Goal: Find specific page/section: Find specific page/section

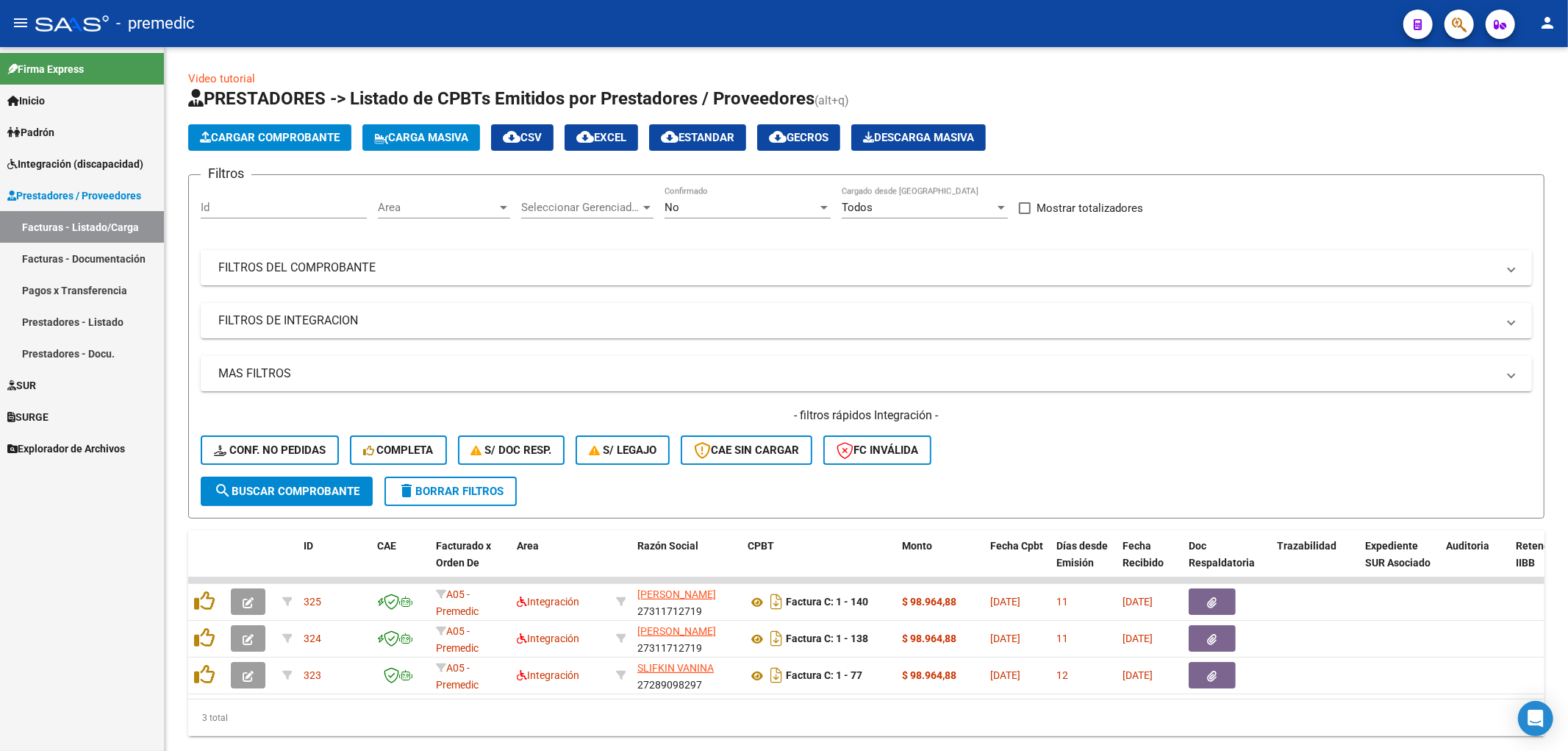
click at [54, 135] on span "Padrón" at bounding box center [31, 132] width 47 height 16
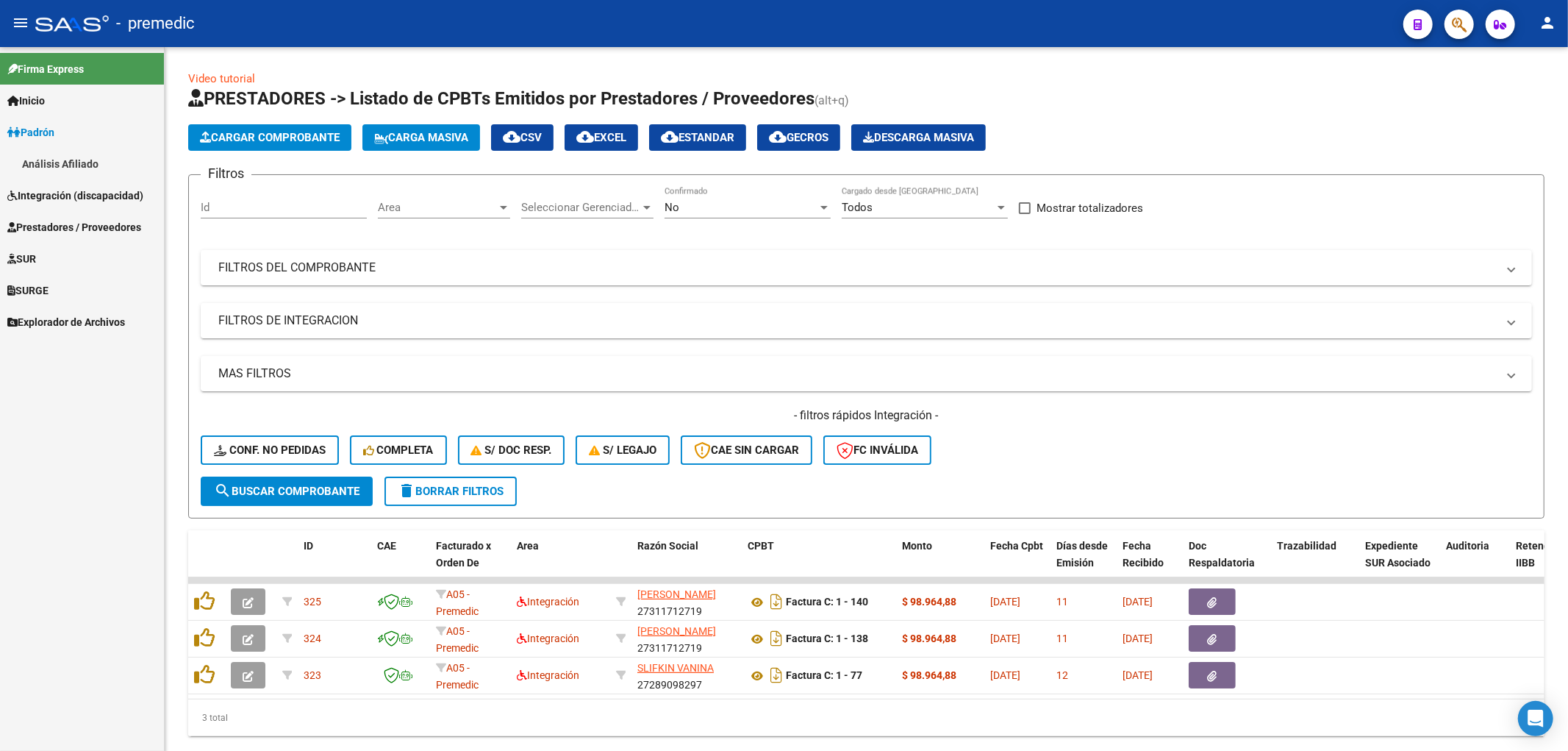
click at [53, 186] on link "Integración (discapacidad)" at bounding box center [82, 195] width 164 height 32
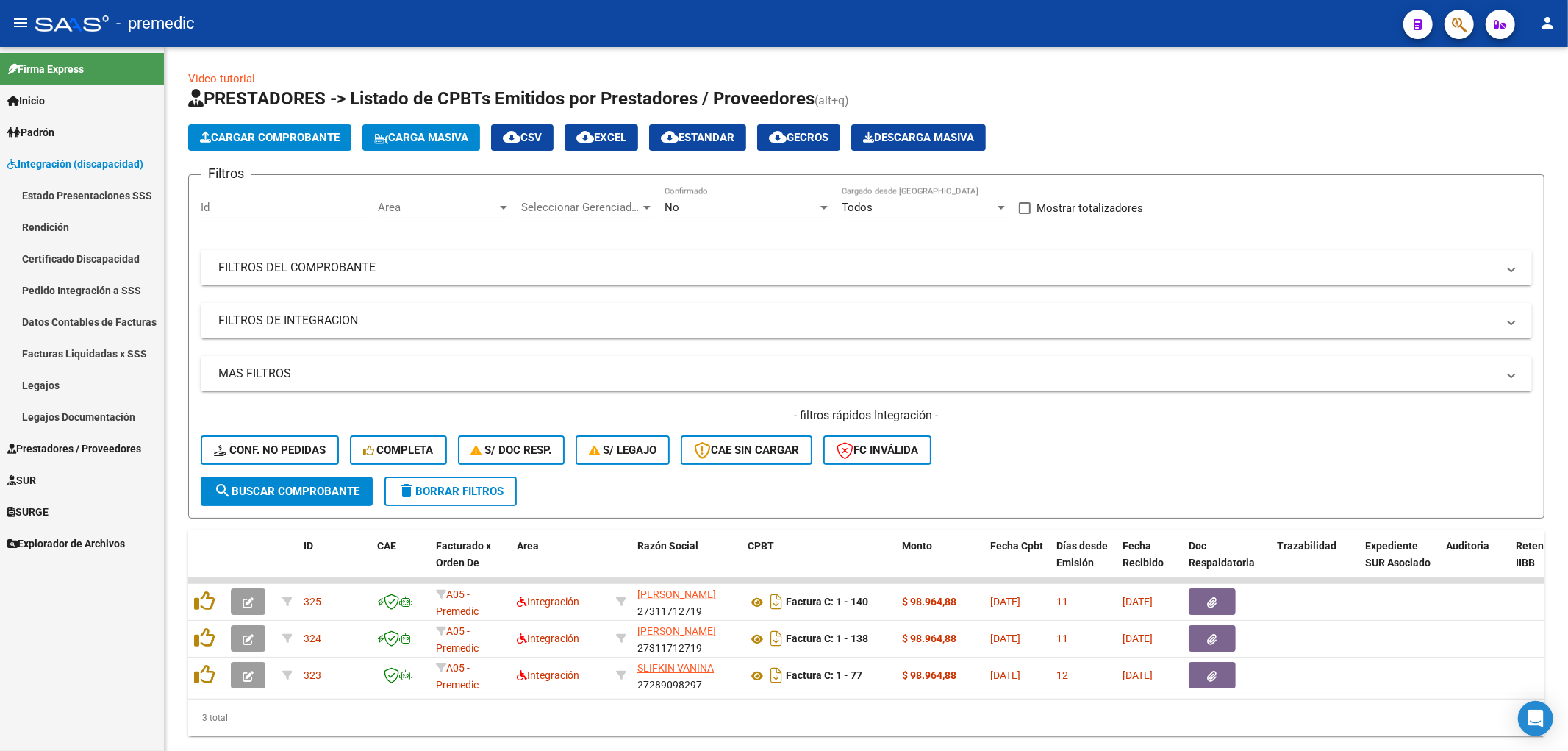
click at [48, 217] on link "Rendición" at bounding box center [82, 227] width 164 height 32
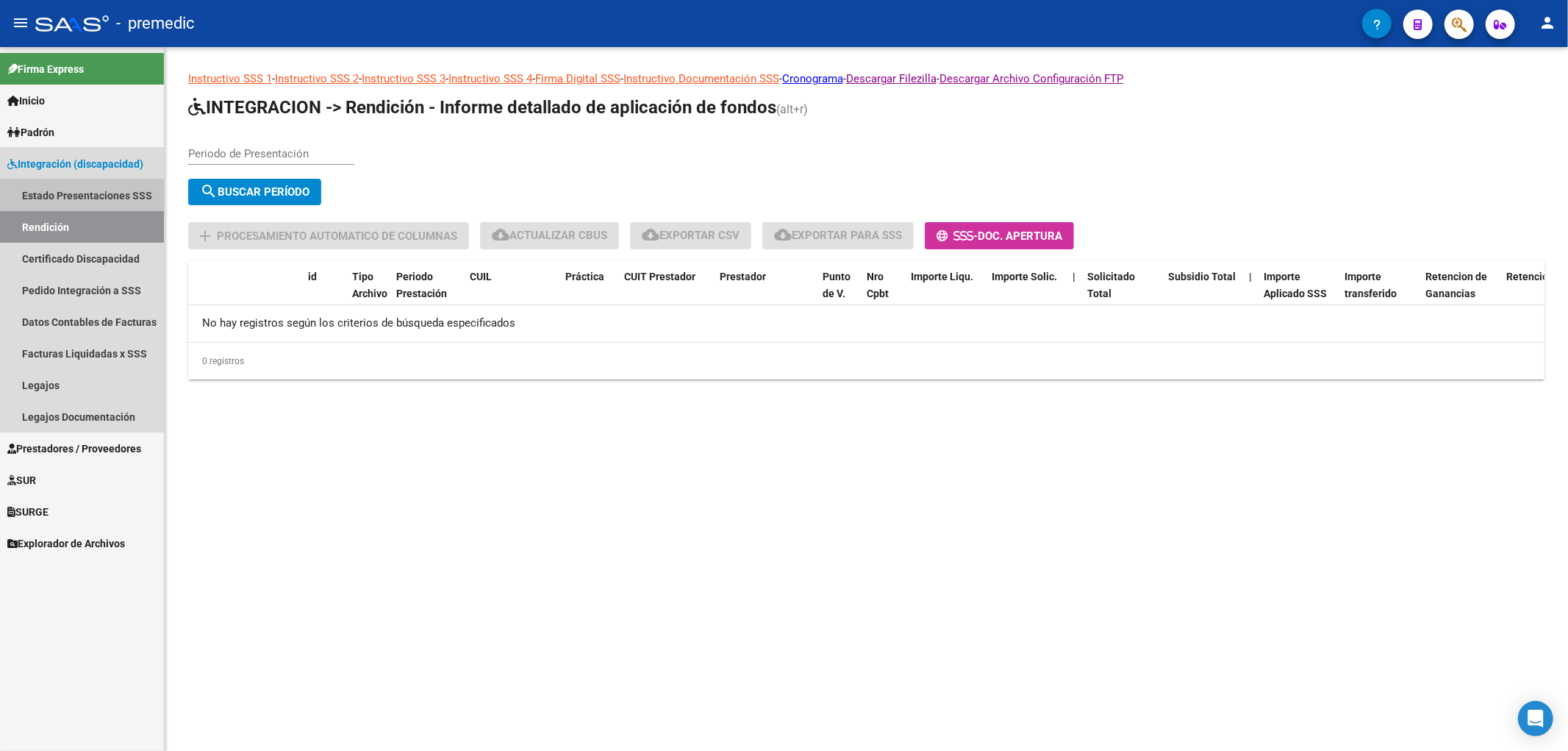
click at [56, 194] on link "Estado Presentaciones SSS" at bounding box center [82, 195] width 164 height 32
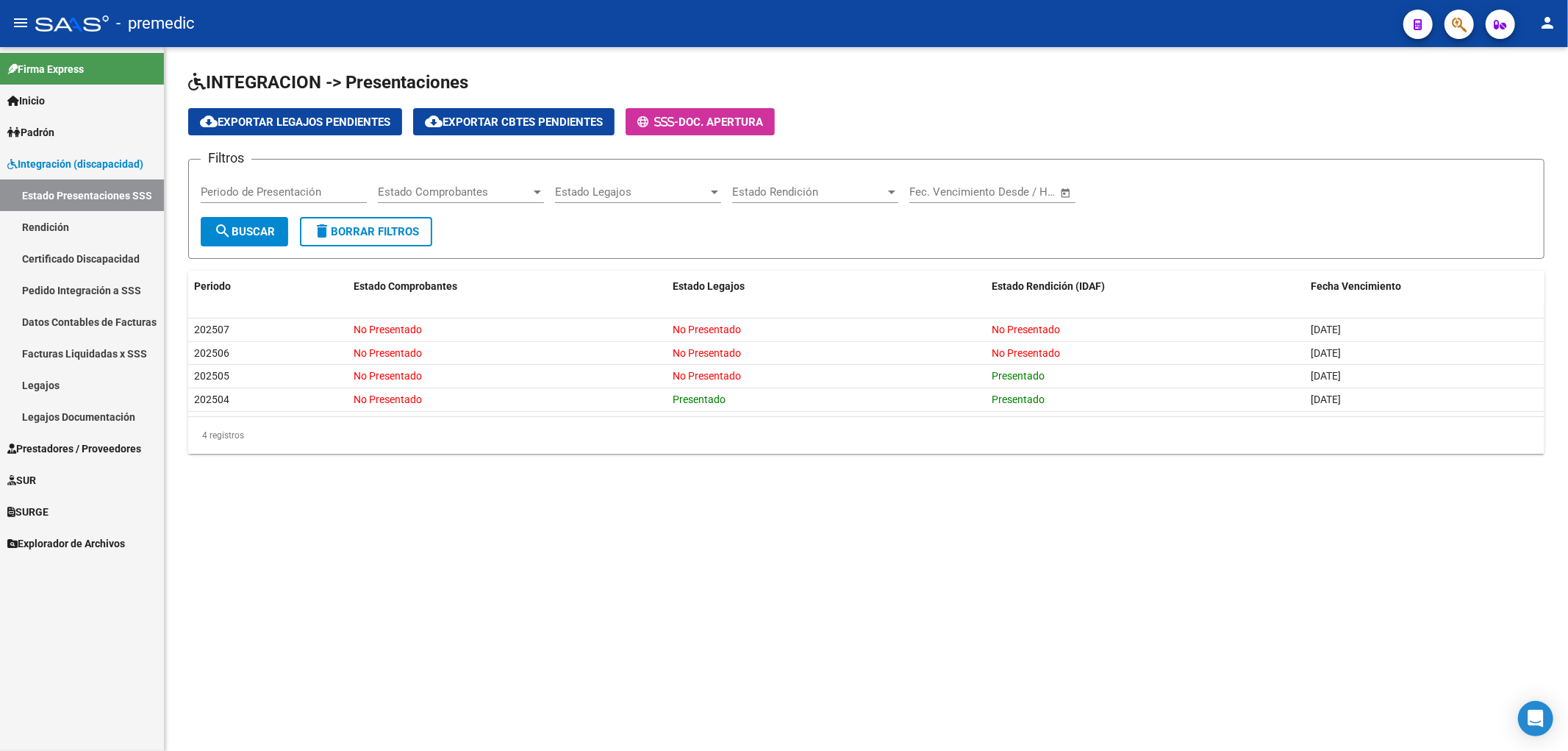
click at [629, 555] on mat-sidenav-content "INTEGRACION -> Presentaciones cloud_download Exportar Legajos Pendientes cloud_…" at bounding box center [866, 399] width 1403 height 704
click at [581, 529] on mat-sidenav-content "INTEGRACION -> Presentaciones cloud_download Exportar Legajos Pendientes cloud_…" at bounding box center [866, 399] width 1403 height 704
click at [887, 534] on mat-sidenav-content "INTEGRACION -> Presentaciones cloud_download Exportar Legajos Pendientes cloud_…" at bounding box center [866, 399] width 1403 height 704
click at [46, 444] on span "Prestadores / Proveedores" at bounding box center [74, 448] width 134 height 16
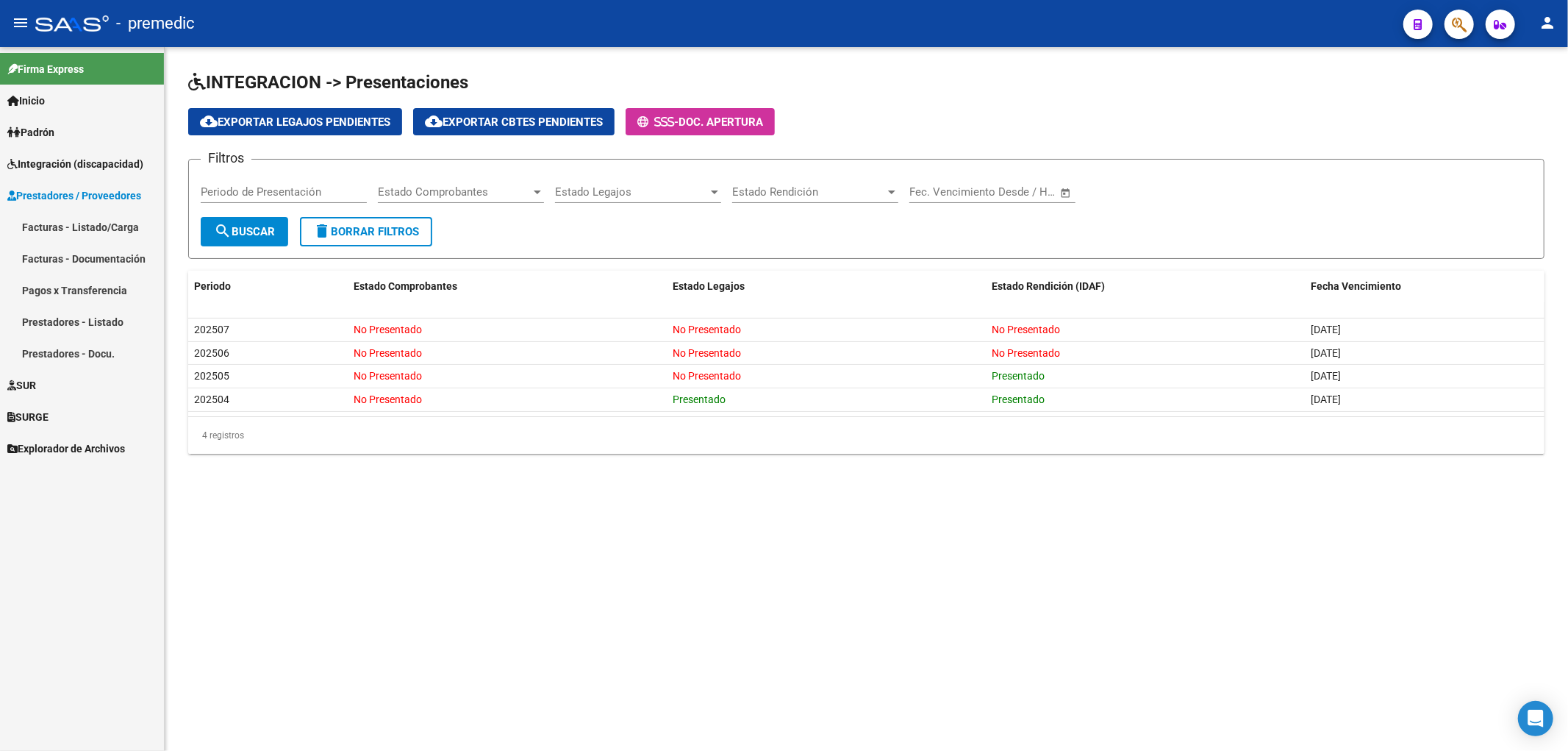
click at [56, 225] on link "Facturas - Listado/Carga" at bounding box center [82, 227] width 164 height 32
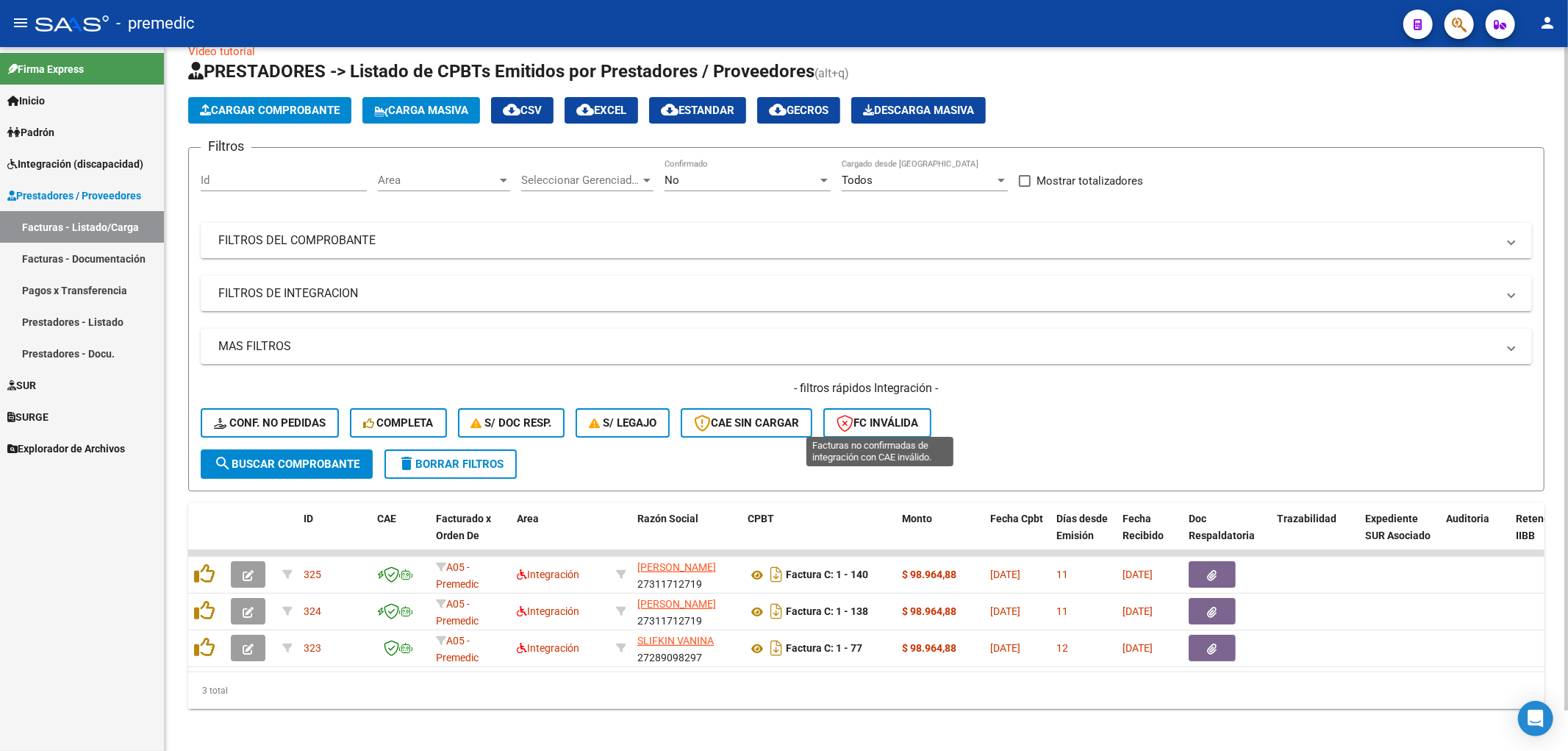
scroll to position [41, 0]
